Goal: Task Accomplishment & Management: Complete application form

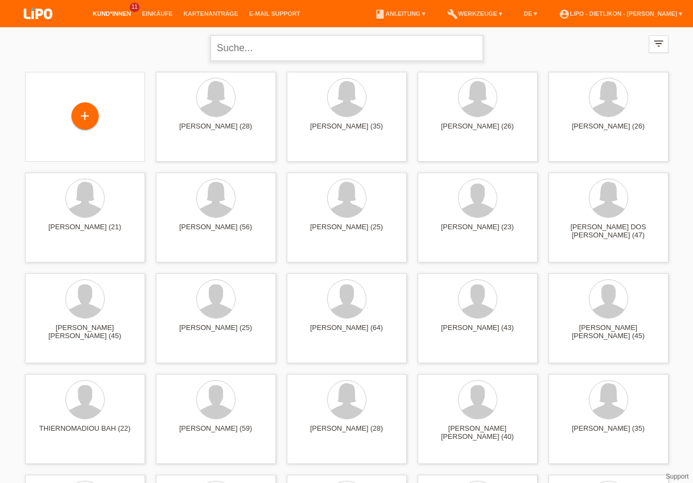
click at [282, 47] on input "text" at bounding box center [346, 48] width 273 height 26
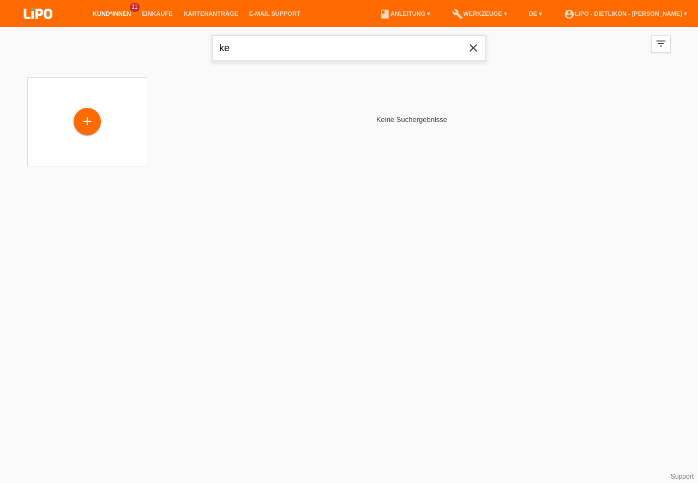
type input "k"
click at [89, 117] on div "+" at bounding box center [87, 122] width 26 height 19
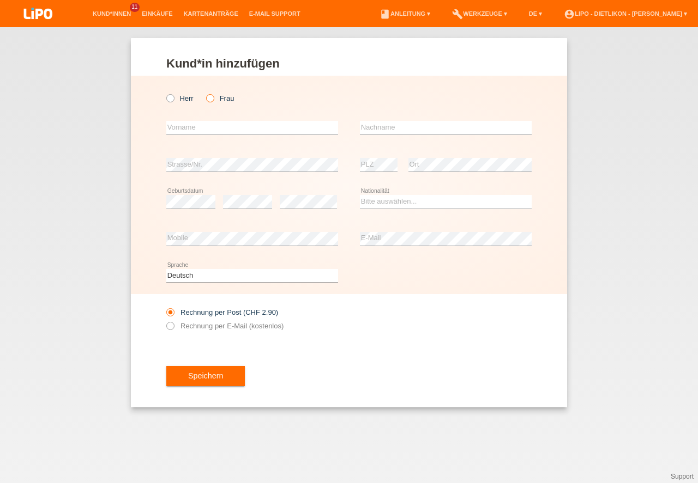
click at [219, 100] on label "Frau" at bounding box center [220, 98] width 28 height 8
click at [213, 100] on input "Frau" at bounding box center [209, 97] width 7 height 7
radio input "true"
click at [189, 130] on input "text" at bounding box center [252, 128] width 172 height 14
type input "Vlora"
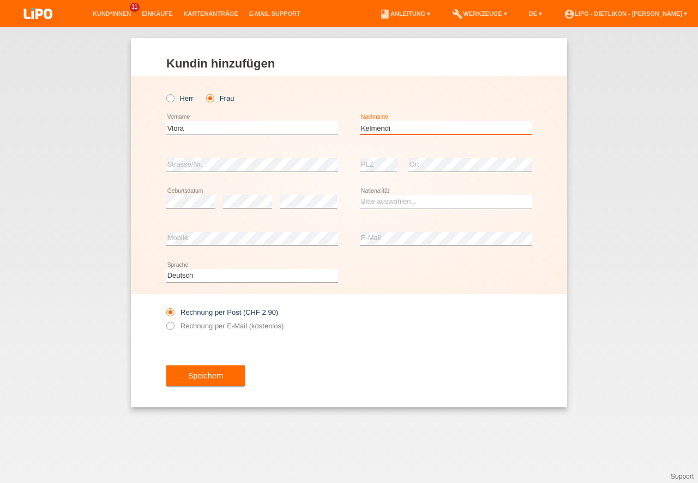
type input "Kelmendi"
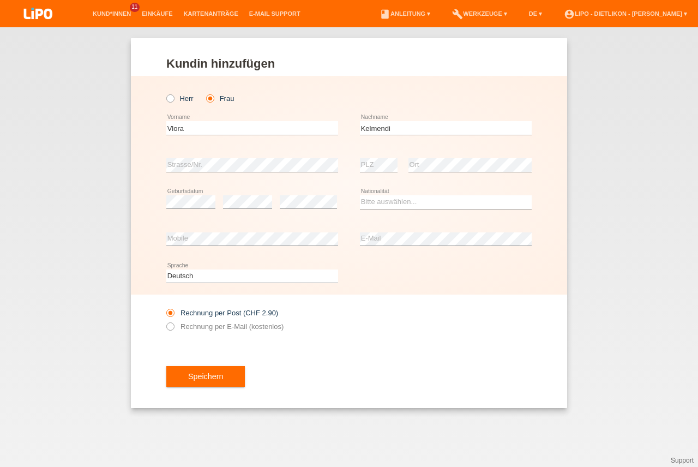
click at [362, 153] on div "error PLZ" at bounding box center [379, 165] width 38 height 37
click at [403, 197] on select "Bitte auswählen... Schweiz Deutschland Liechtenstein Österreich ------------ Af…" at bounding box center [446, 201] width 172 height 13
select select "IT"
click at [0, 0] on option "Italien" at bounding box center [0, 0] width 0 height 0
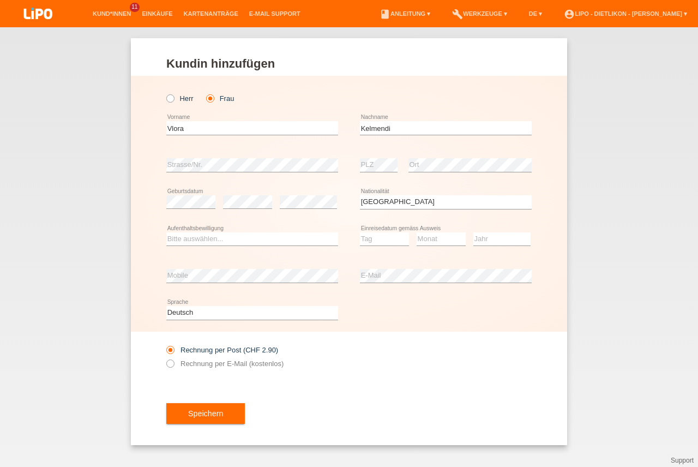
click at [372, 341] on div "Rechnung per Post (CHF 2.90) Rechnung per E-Mail (kostenlos)" at bounding box center [348, 356] width 365 height 50
click at [261, 241] on select "Bitte auswählen... C B B - Flüchtlingsstatus Andere" at bounding box center [252, 238] width 172 height 13
select select "C"
click at [0, 0] on option "C" at bounding box center [0, 0] width 0 height 0
click at [374, 240] on select "Tag 01 02 03 04 05 06 07 08 09 10 11" at bounding box center [384, 238] width 49 height 13
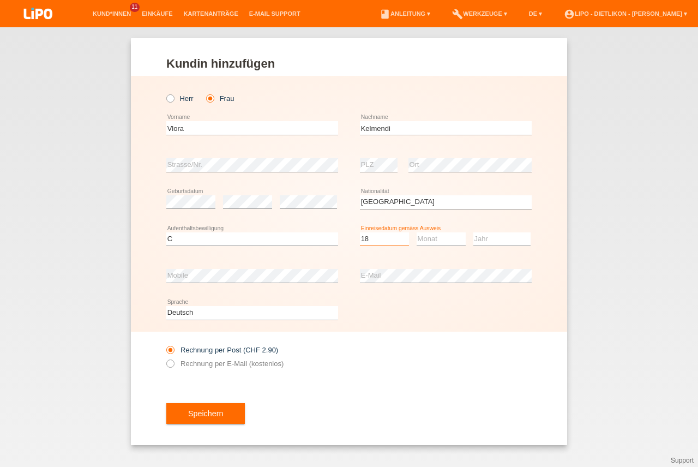
select select "18"
select select "06"
select select "2011"
click at [265, 261] on div "error Mobile" at bounding box center [252, 275] width 172 height 37
click at [402, 372] on div "Rechnung per Post (CHF 2.90) Rechnung per E-Mail (kostenlos)" at bounding box center [348, 356] width 365 height 50
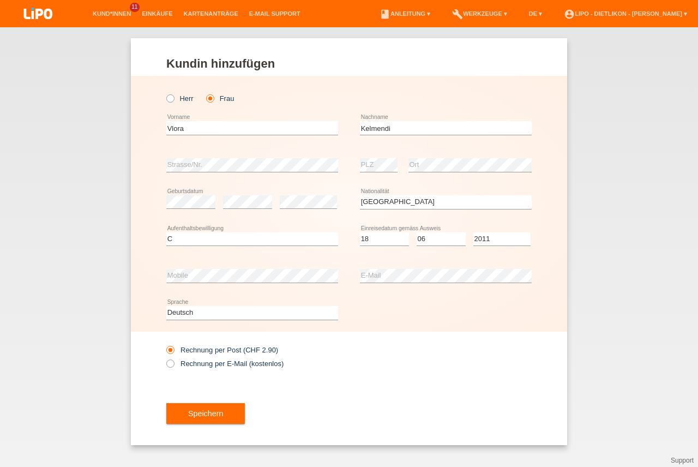
drag, startPoint x: 171, startPoint y: 362, endPoint x: 231, endPoint y: 373, distance: 60.5
click at [165, 358] on icon at bounding box center [165, 358] width 0 height 0
click at [170, 363] on input "Rechnung per E-Mail (kostenlos)" at bounding box center [169, 366] width 7 height 14
radio input "true"
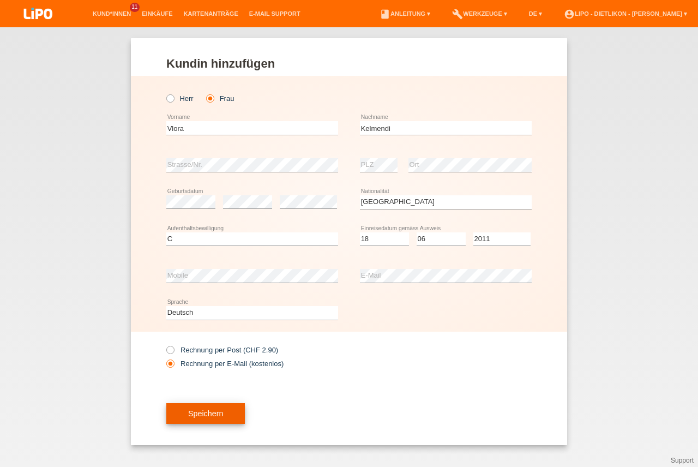
click at [235, 420] on button "Speichern" at bounding box center [205, 413] width 78 height 21
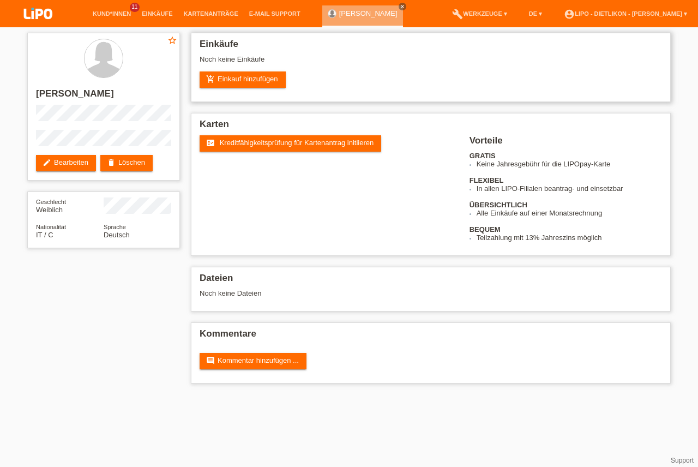
click at [263, 63] on div "Noch keine Einkäufe" at bounding box center [430, 63] width 462 height 16
click at [270, 75] on link "add_shopping_cart Einkauf hinzufügen" at bounding box center [242, 79] width 86 height 16
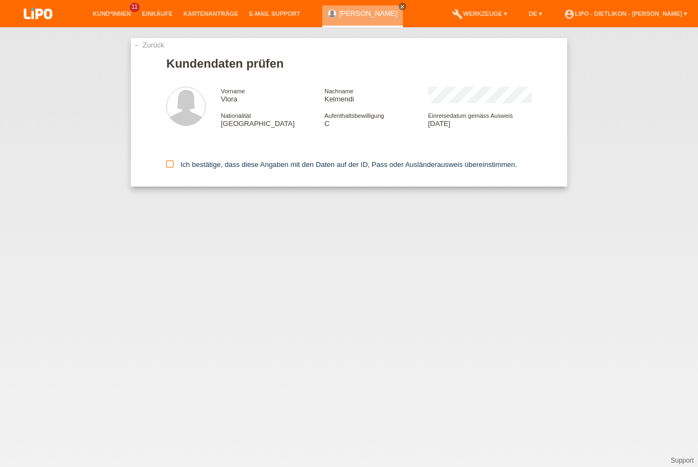
click at [172, 167] on icon at bounding box center [169, 163] width 7 height 7
click at [172, 167] on input "Ich bestätige, dass diese Angaben mit den Daten auf der ID, Pass oder Ausländer…" at bounding box center [169, 163] width 7 height 7
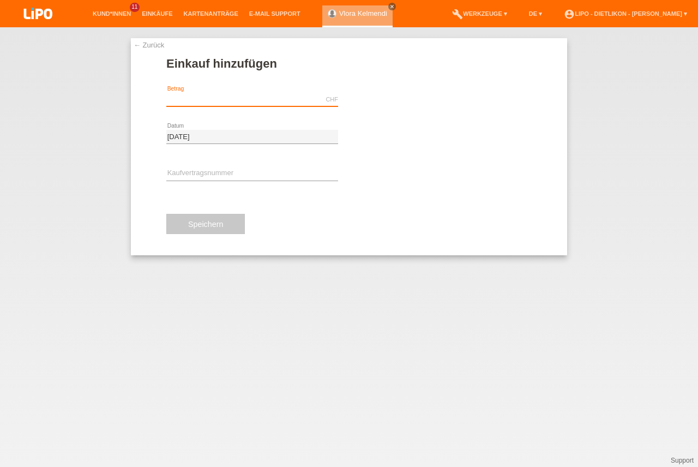
click at [223, 99] on input "text" at bounding box center [252, 100] width 172 height 14
type input "2228.40"
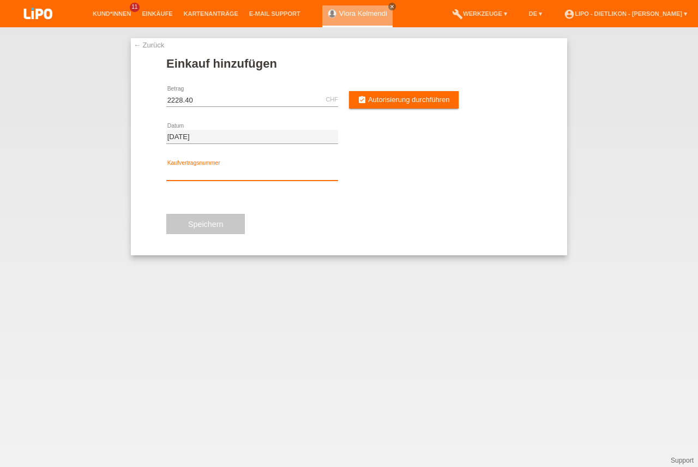
click at [242, 172] on input "text" at bounding box center [252, 174] width 172 height 14
type input "x"
type input "Xn3s2y"
click at [375, 203] on div "Speichern" at bounding box center [348, 223] width 365 height 63
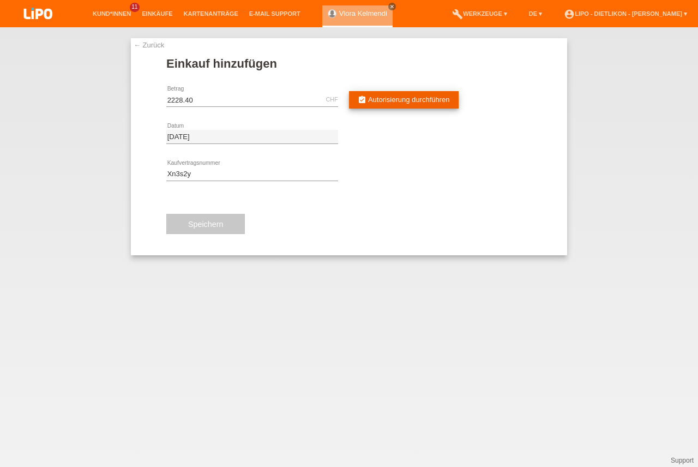
click at [402, 99] on span "Autorisierung durchführen" at bounding box center [409, 99] width 82 height 8
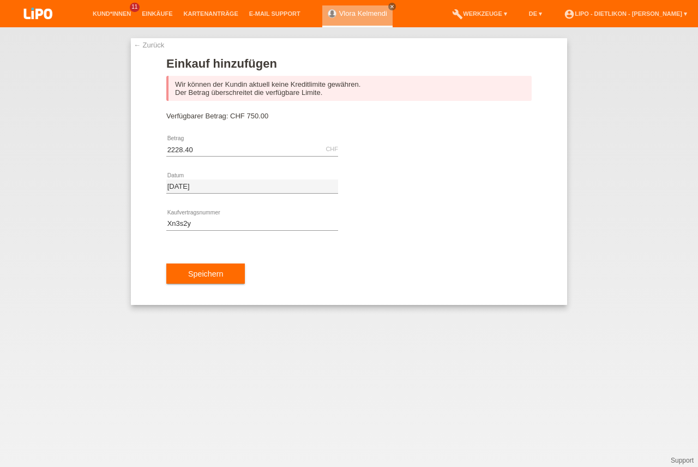
drag, startPoint x: 283, startPoint y: 108, endPoint x: 208, endPoint y: 119, distance: 76.0
click at [323, 125] on form "Einkauf hinzufügen Wir können der Kundin aktuell keine Kreditlimite gewähren. D…" at bounding box center [348, 181] width 365 height 248
drag, startPoint x: 208, startPoint y: 147, endPoint x: 129, endPoint y: 138, distance: 79.5
click at [166, 142] on input "2228.40" at bounding box center [252, 149] width 172 height 14
click at [436, 237] on div "Xn3s2y error Kaufvertragsnummer" at bounding box center [348, 223] width 365 height 37
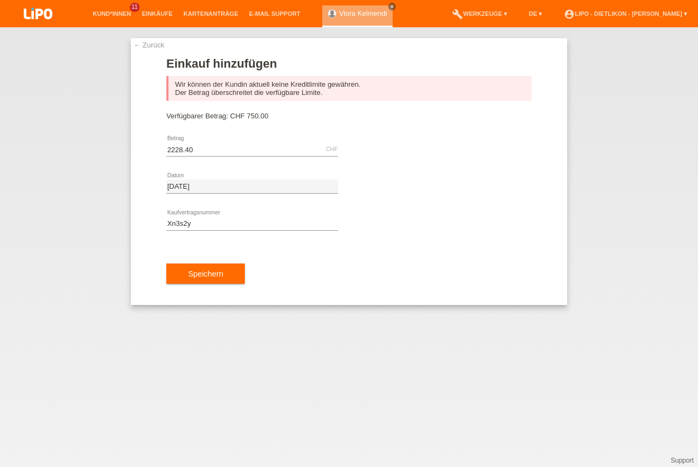
click at [368, 334] on div "← Zurück Einkauf hinzufügen Wir können der Kundin aktuell keine Kreditlimite ge…" at bounding box center [349, 246] width 698 height 439
click at [150, 47] on link "← Zurück" at bounding box center [149, 45] width 31 height 8
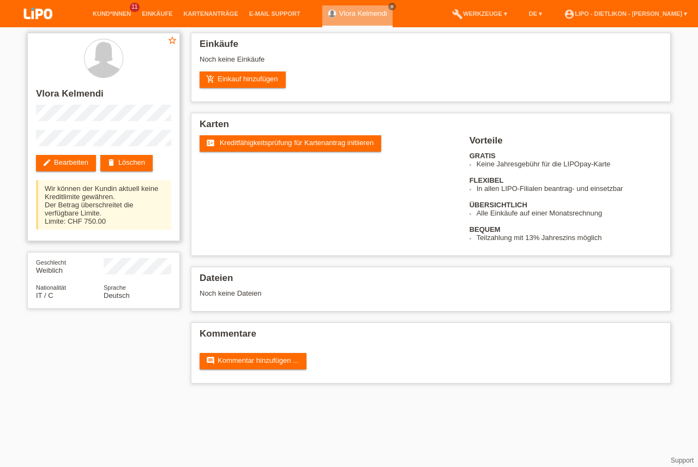
click at [157, 155] on div "delete Löschen" at bounding box center [128, 163] width 57 height 16
click at [147, 161] on link "delete Löschen" at bounding box center [126, 163] width 52 height 16
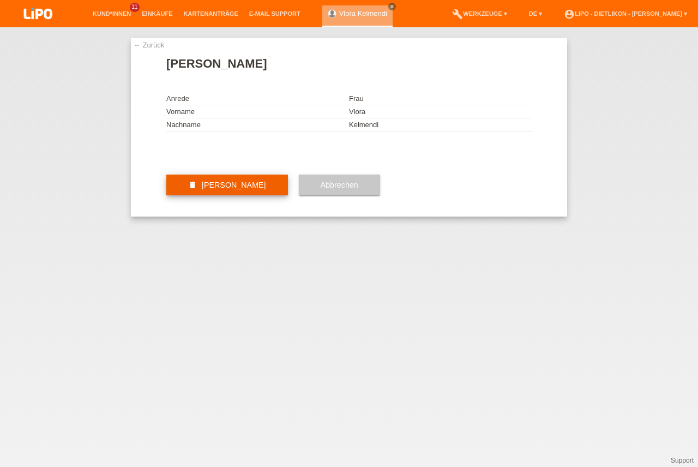
click at [243, 195] on button "delete Kundin löschen" at bounding box center [227, 184] width 122 height 21
